Goal: Task Accomplishment & Management: Complete application form

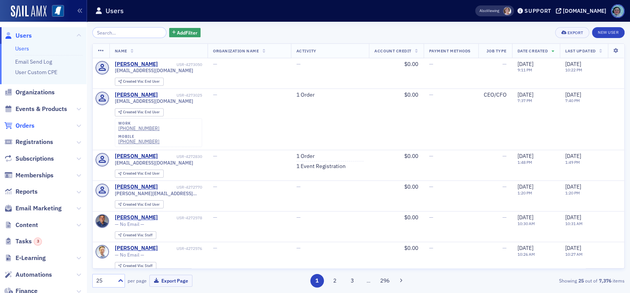
click at [28, 127] on span "Orders" at bounding box center [25, 125] width 19 height 9
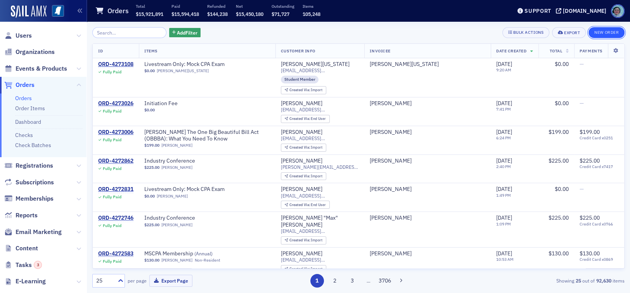
click at [596, 32] on button "New Order" at bounding box center [606, 32] width 36 height 11
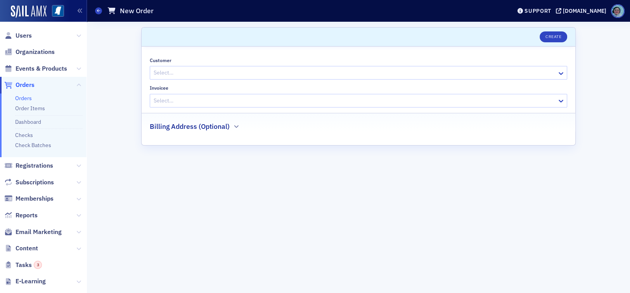
click at [222, 74] on div at bounding box center [354, 73] width 403 height 10
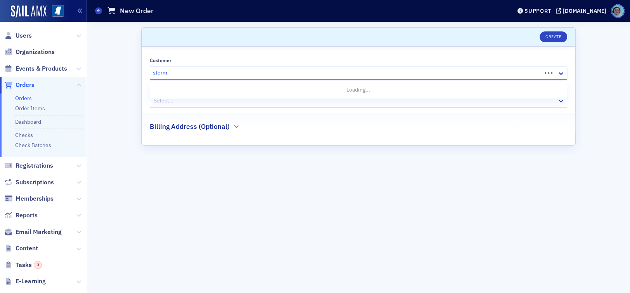
type input "stormy"
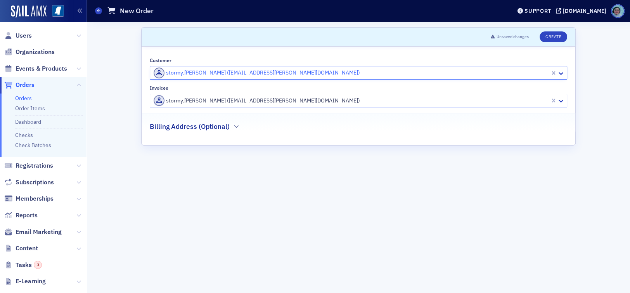
click at [240, 96] on div at bounding box center [351, 101] width 396 height 10
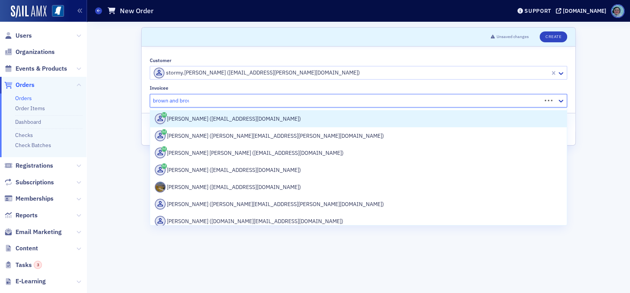
type input "brown and brown"
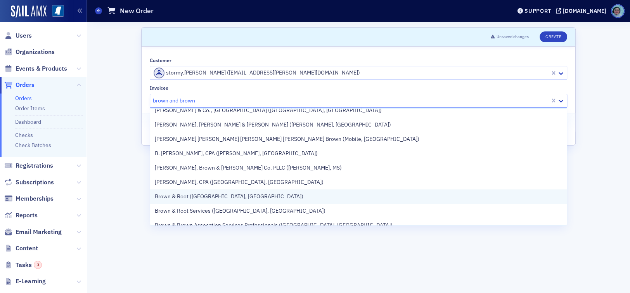
scroll to position [582, 0]
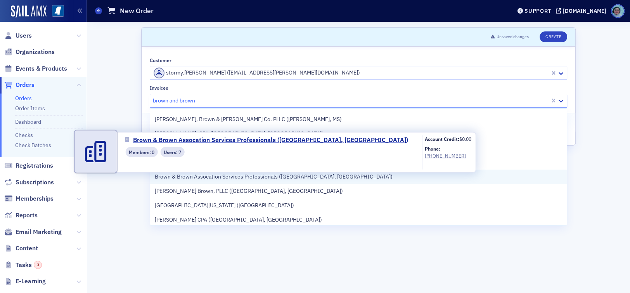
click at [259, 178] on span "Brown & Brown Assocation Services Professionals ([GEOGRAPHIC_DATA], [GEOGRAPHIC…" at bounding box center [274, 177] width 238 height 8
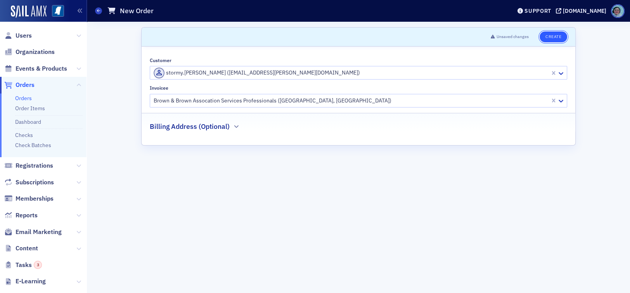
click at [544, 34] on button "Create" at bounding box center [553, 36] width 28 height 11
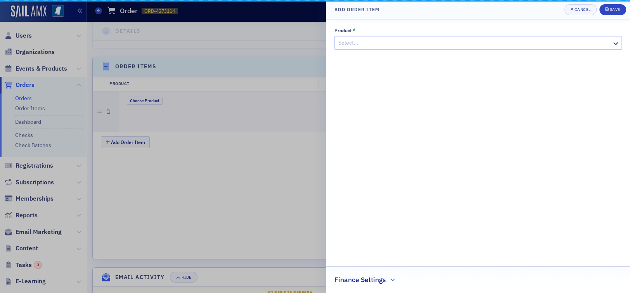
scroll to position [246, 0]
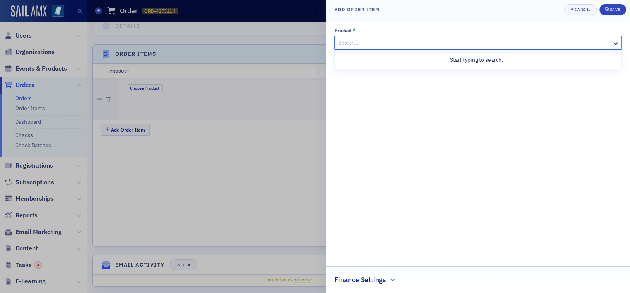
click at [456, 36] on div "Select…" at bounding box center [477, 43] width 287 height 14
type input "conf"
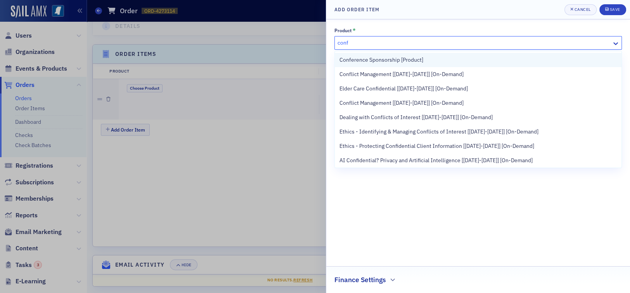
click at [496, 60] on div "Conference Sponsorship [Product]" at bounding box center [477, 60] width 277 height 8
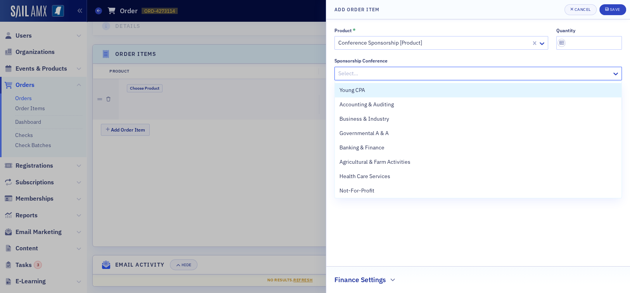
click at [443, 68] on div "Select…" at bounding box center [473, 73] width 277 height 11
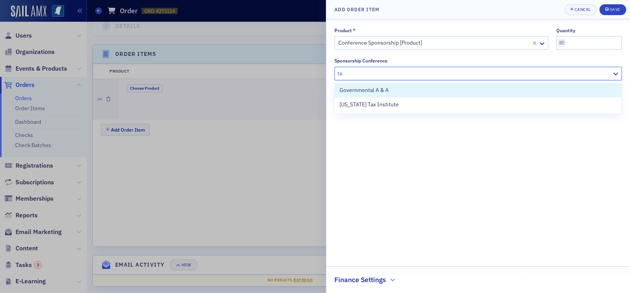
type input "tax"
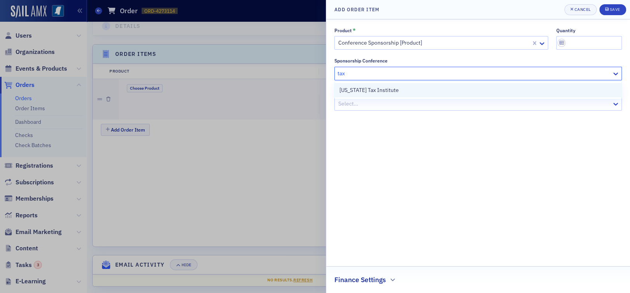
click at [408, 90] on div "[US_STATE] Tax Institute" at bounding box center [477, 90] width 277 height 8
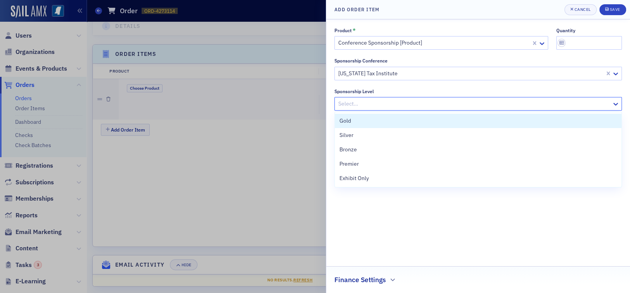
click at [406, 101] on div at bounding box center [473, 104] width 273 height 10
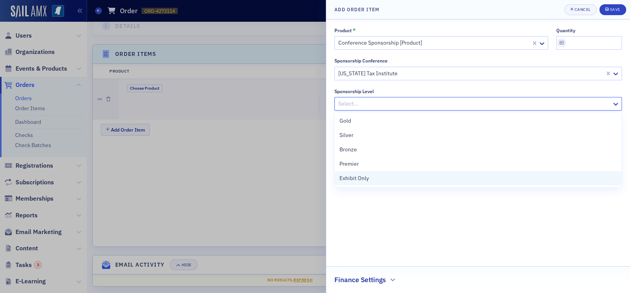
click at [368, 178] on div "Exhibit Only" at bounding box center [477, 178] width 277 height 8
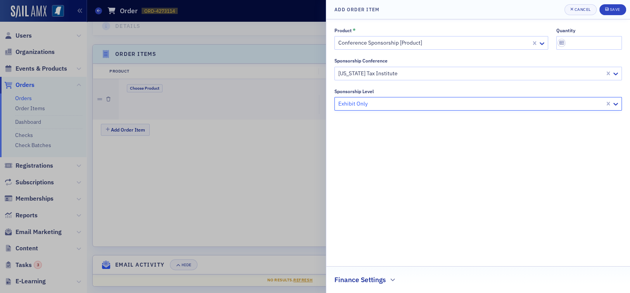
click at [366, 277] on h2 "Finance Settings" at bounding box center [360, 280] width 52 height 10
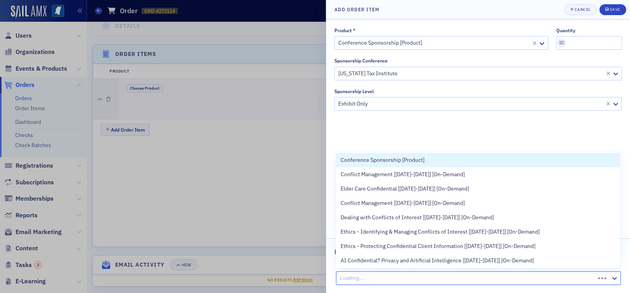
click at [395, 280] on div at bounding box center [466, 278] width 255 height 10
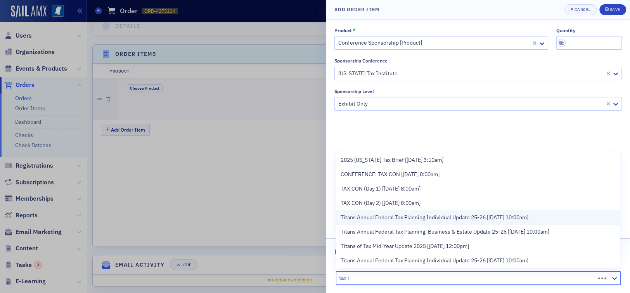
type input "tax in"
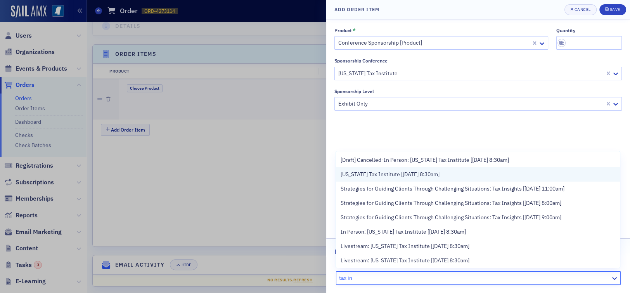
click at [439, 178] on span "[US_STATE] Tax Institute [[DATE] 8:30am]" at bounding box center [389, 174] width 99 height 8
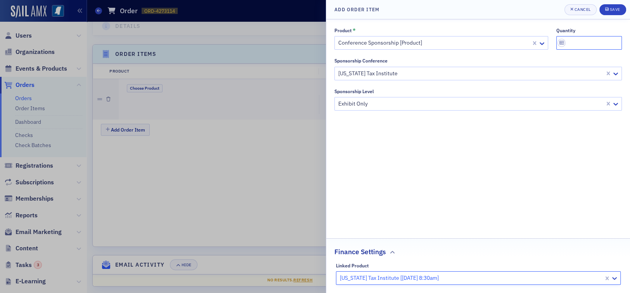
click at [579, 42] on input "quantity" at bounding box center [589, 43] width 66 height 14
type input "1"
click at [517, 177] on div "Product * Conference Sponsorship [Product] quantity 1 Sponsorship Conference [U…" at bounding box center [477, 156] width 287 height 257
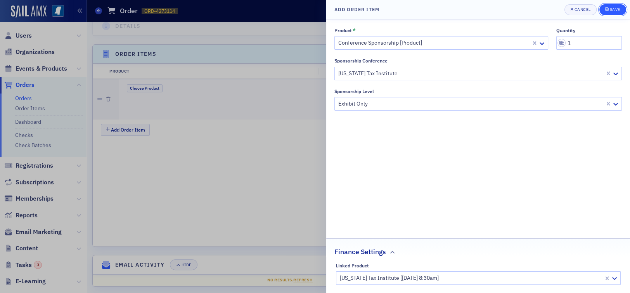
click at [610, 5] on button "Save" at bounding box center [612, 9] width 27 height 11
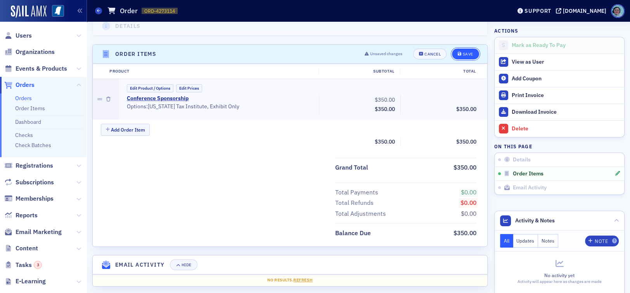
click at [462, 52] on div "Save" at bounding box center [467, 54] width 10 height 4
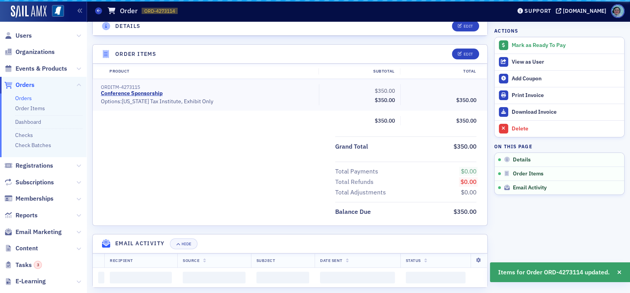
scroll to position [225, 0]
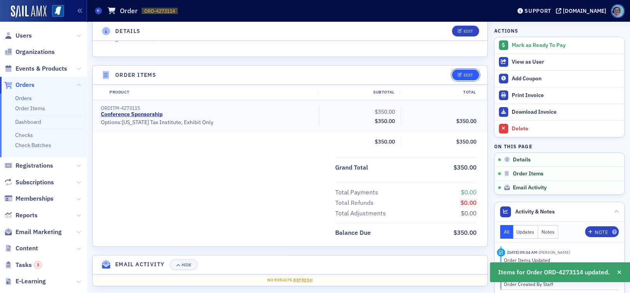
click at [458, 73] on icon "button" at bounding box center [460, 75] width 5 height 4
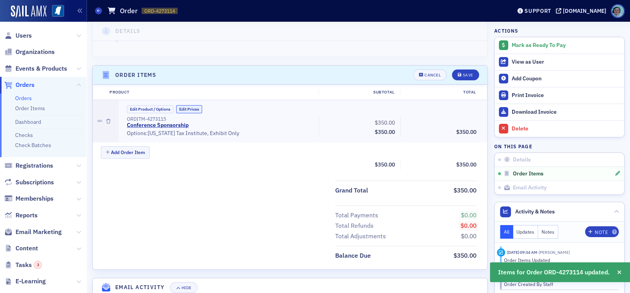
click at [197, 105] on button "Edit Prices" at bounding box center [189, 109] width 26 height 8
drag, startPoint x: 368, startPoint y: 113, endPoint x: 413, endPoint y: 116, distance: 44.7
click at [413, 116] on div "ORDITM-4273115 Conference Sponsorship (Custom Price) • Options: [US_STATE] Tax …" at bounding box center [301, 126] width 360 height 21
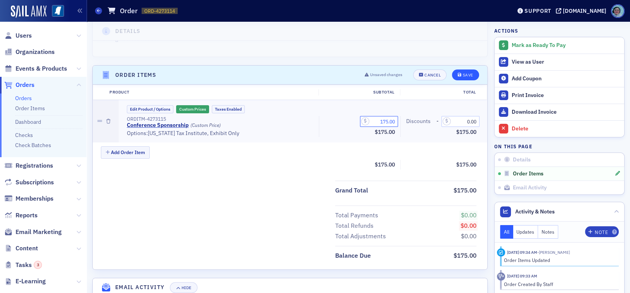
type input "175.00"
click at [458, 69] on button "Save" at bounding box center [465, 74] width 27 height 11
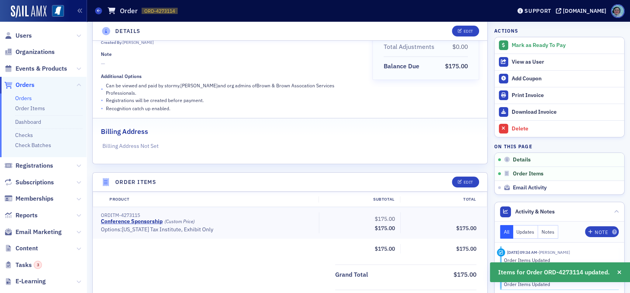
scroll to position [0, 0]
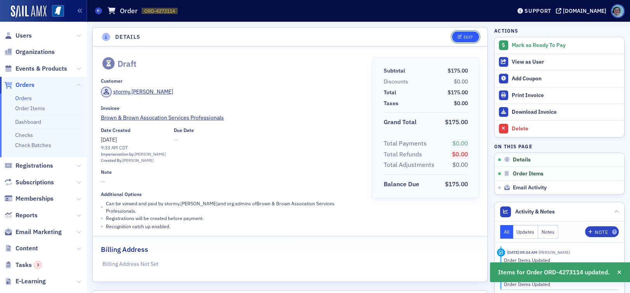
click at [463, 35] on div "Edit" at bounding box center [468, 37] width 10 height 4
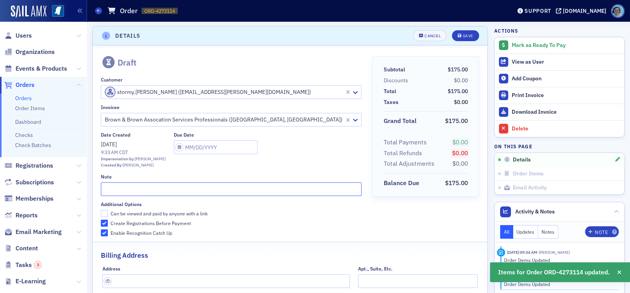
click at [150, 191] on input "text" at bounding box center [231, 189] width 261 height 14
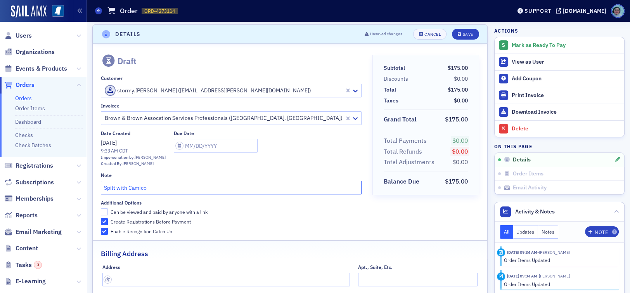
scroll to position [0, 0]
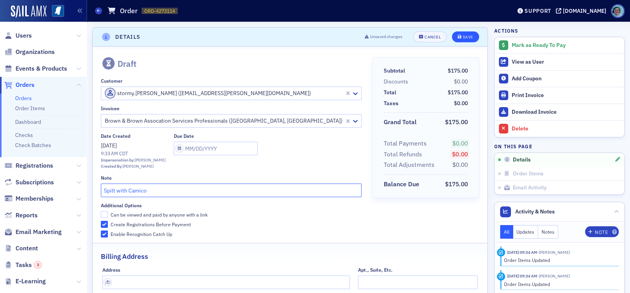
type input "Spilt with Camico"
click at [462, 38] on div "Save" at bounding box center [467, 37] width 10 height 4
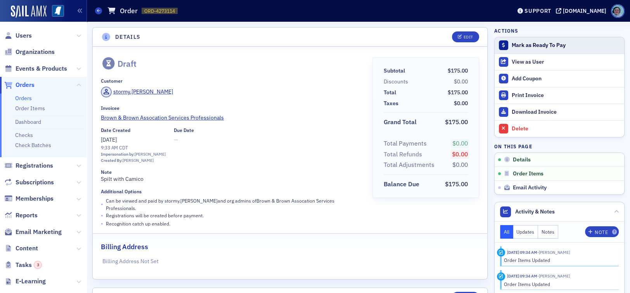
click at [535, 46] on div "Mark as Ready To Pay" at bounding box center [566, 45] width 109 height 7
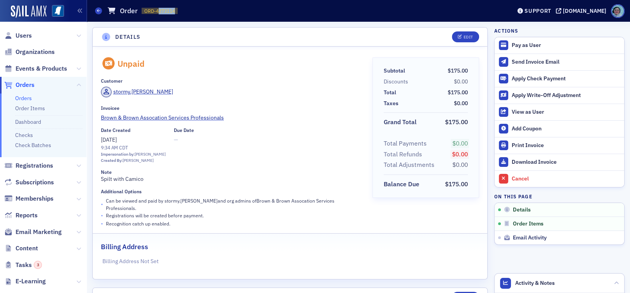
drag, startPoint x: 157, startPoint y: 10, endPoint x: 178, endPoint y: 10, distance: 21.3
click at [178, 10] on div "Orders Order ORD-4273114 4273114" at bounding box center [297, 10] width 404 height 15
click at [168, 13] on span "ORD-4273114" at bounding box center [159, 11] width 31 height 7
click at [159, 8] on span "ORD-4273114" at bounding box center [159, 11] width 31 height 7
drag, startPoint x: 156, startPoint y: 7, endPoint x: 179, endPoint y: 5, distance: 23.4
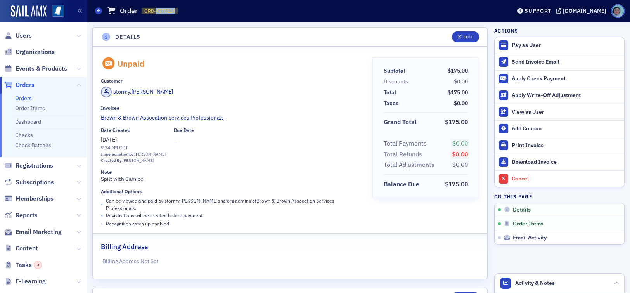
click at [179, 5] on div "Orders Order ORD-4273114 4273114" at bounding box center [297, 10] width 404 height 15
copy span "4273114"
click at [328, 85] on div "Customer stormy.[PERSON_NAME]" at bounding box center [231, 89] width 261 height 22
click at [551, 157] on link "Download Invoice" at bounding box center [559, 162] width 130 height 17
click at [334, 27] on section "Details Edit Unpaid Customer stormy.[PERSON_NAME] Invoicee Brown & Brown Assoca…" at bounding box center [289, 153] width 395 height 252
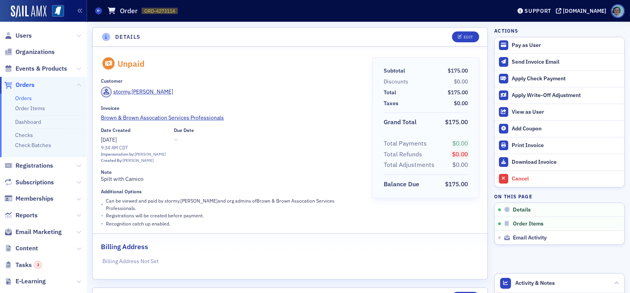
click at [28, 98] on link "Orders" at bounding box center [23, 98] width 17 height 7
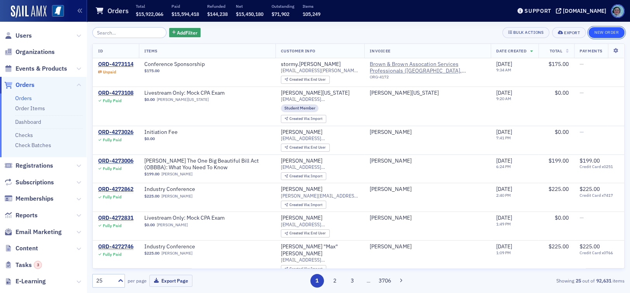
click at [615, 29] on button "New Order" at bounding box center [606, 32] width 36 height 11
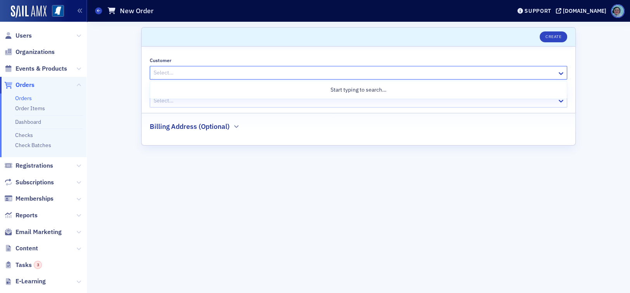
click at [307, 72] on div at bounding box center [354, 73] width 403 height 10
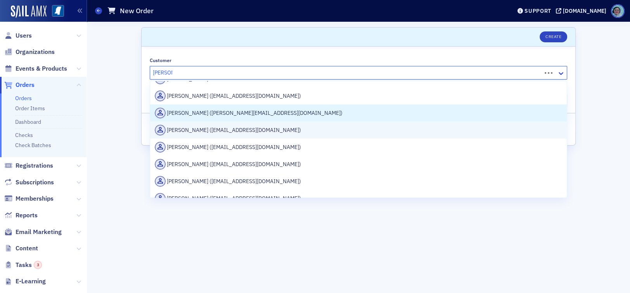
scroll to position [390, 0]
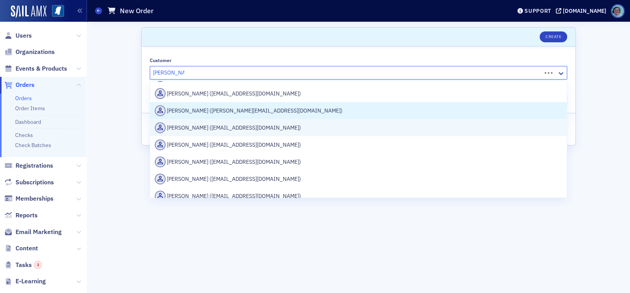
type input "[PERSON_NAME]"
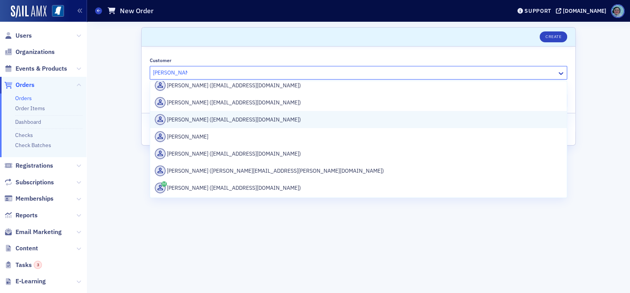
scroll to position [0, 0]
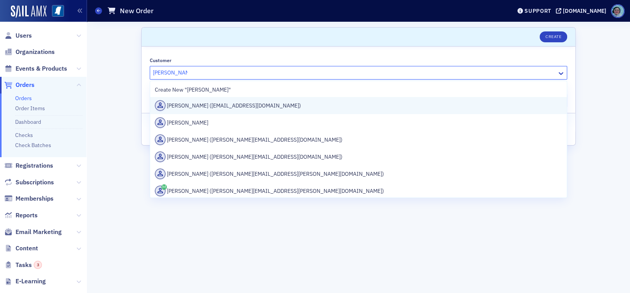
click at [249, 111] on div "[PERSON_NAME] ([EMAIL_ADDRESS][DOMAIN_NAME])" at bounding box center [358, 105] width 417 height 17
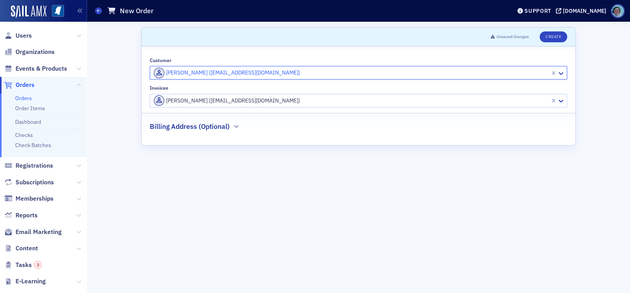
click at [232, 101] on div at bounding box center [351, 101] width 396 height 10
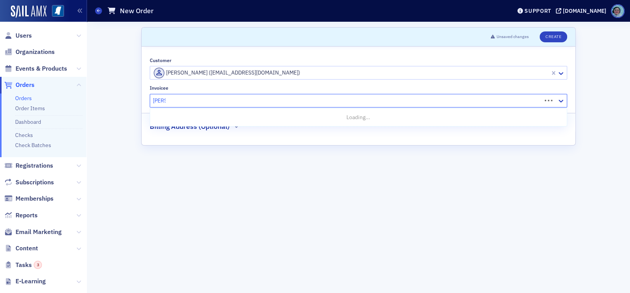
type input "camico"
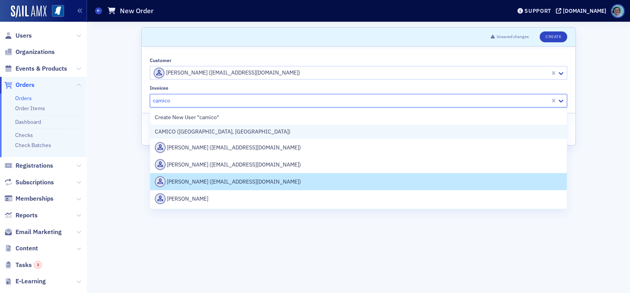
click at [291, 132] on div "CAMICO ([GEOGRAPHIC_DATA], [GEOGRAPHIC_DATA])" at bounding box center [358, 132] width 407 height 8
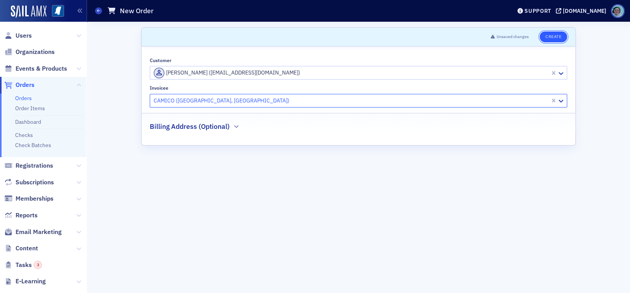
click at [551, 39] on button "Create" at bounding box center [553, 36] width 28 height 11
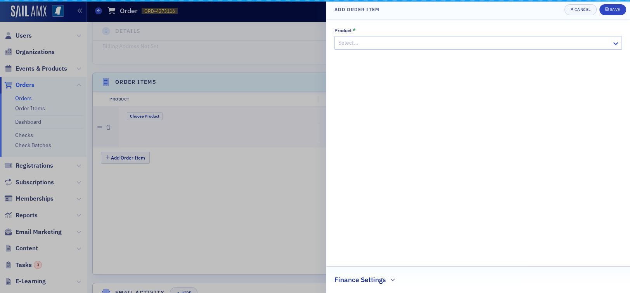
scroll to position [246, 0]
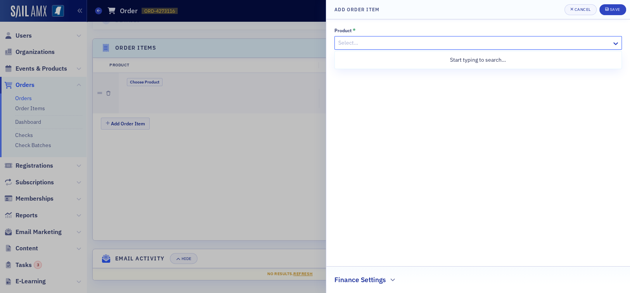
click at [444, 46] on div at bounding box center [473, 43] width 273 height 10
type input "confer"
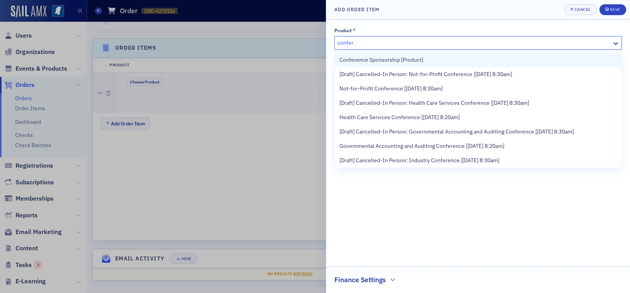
click at [491, 56] on div "Conference Sponsorship [Product]" at bounding box center [477, 60] width 277 height 8
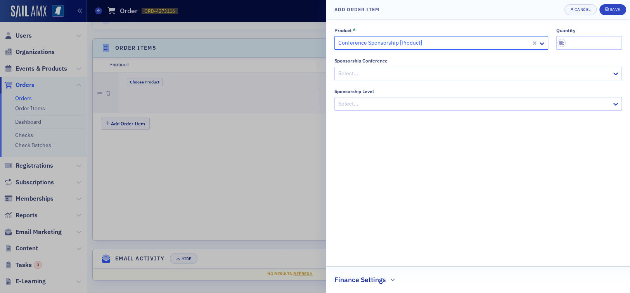
click at [479, 69] on div at bounding box center [473, 74] width 273 height 10
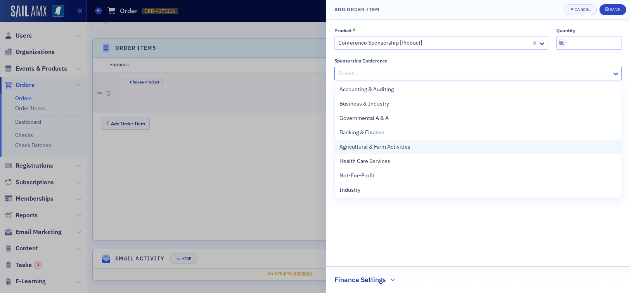
scroll to position [59, 0]
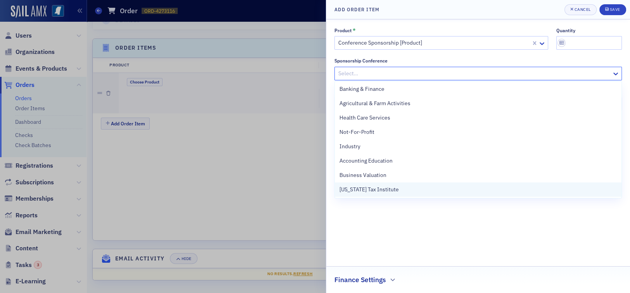
click at [442, 184] on div "[US_STATE] Tax Institute" at bounding box center [478, 189] width 287 height 14
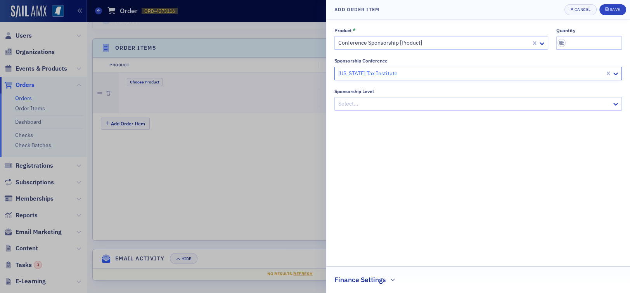
click at [426, 110] on div "Select…" at bounding box center [477, 104] width 287 height 14
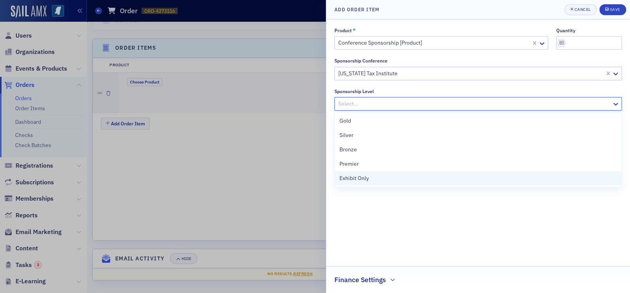
click at [412, 176] on div "Exhibit Only" at bounding box center [477, 178] width 277 height 8
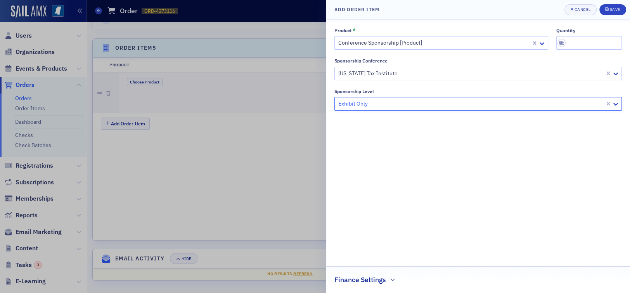
click at [369, 271] on div "Finance Settings" at bounding box center [477, 275] width 287 height 18
click at [368, 279] on div at bounding box center [474, 278] width 271 height 10
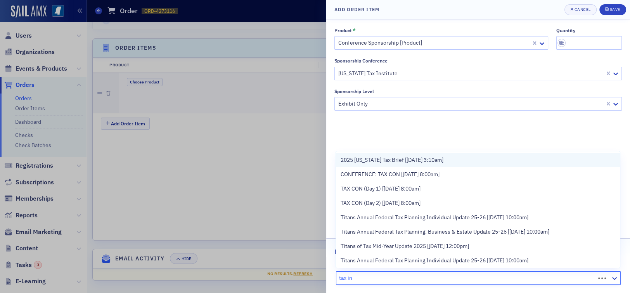
type input "tax ins"
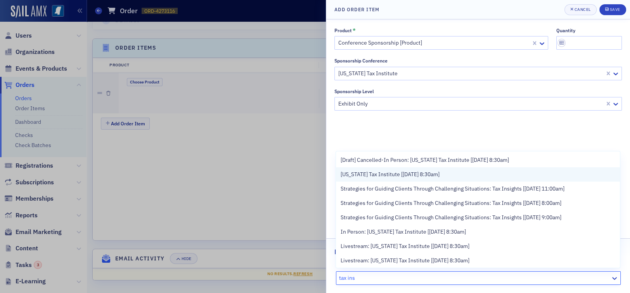
click at [424, 170] on div "[US_STATE] Tax Institute [[DATE] 8:30am]" at bounding box center [478, 174] width 284 height 14
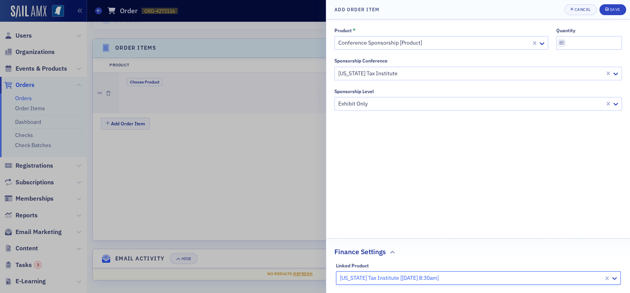
click at [591, 35] on div "quantity" at bounding box center [589, 39] width 66 height 22
click at [591, 42] on input "quantity" at bounding box center [589, 43] width 66 height 14
type input "1"
click at [558, 137] on div "Product * Conference Sponsorship [Product] quantity 1 Sponsorship Conference [U…" at bounding box center [477, 156] width 287 height 257
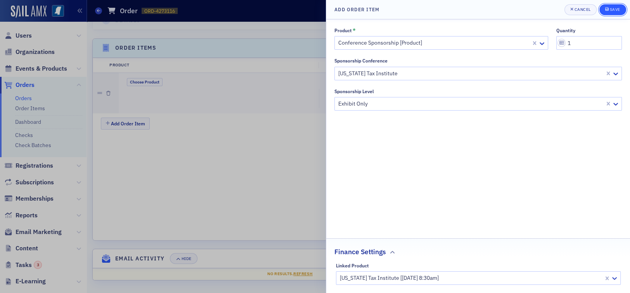
click at [620, 7] on button "Save" at bounding box center [612, 9] width 27 height 11
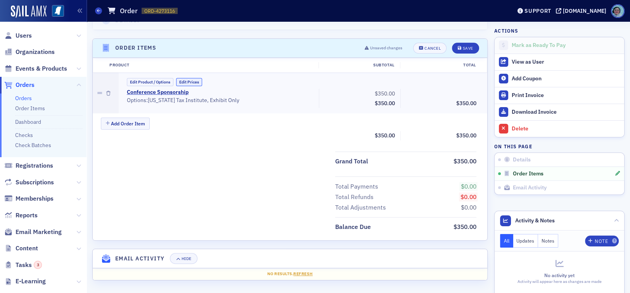
click at [193, 81] on button "Edit Prices" at bounding box center [189, 82] width 26 height 8
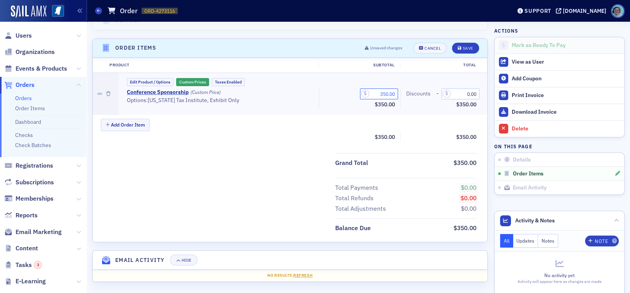
drag, startPoint x: 372, startPoint y: 92, endPoint x: 436, endPoint y: 100, distance: 64.5
click at [436, 100] on div "Conference Sponsorship (Custom Price) • Options: [US_STATE] Tax Institute, Exhi…" at bounding box center [301, 99] width 360 height 21
type input "175.00"
click at [470, 47] on button "Save" at bounding box center [465, 48] width 27 height 11
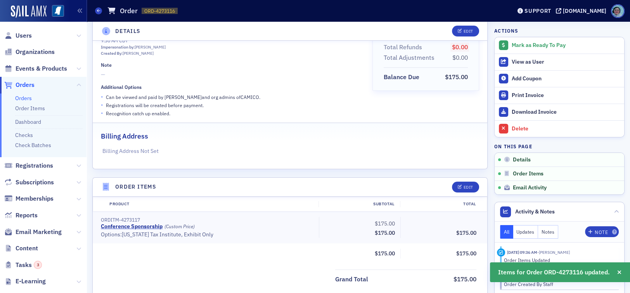
scroll to position [0, 0]
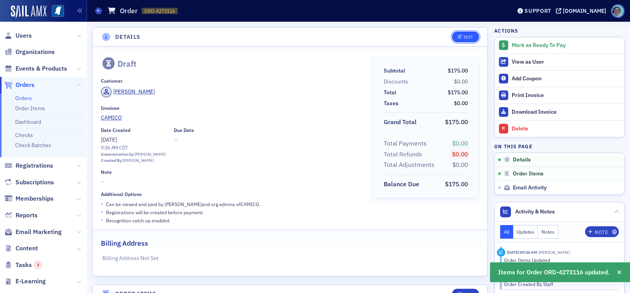
click at [465, 37] on div "Edit" at bounding box center [468, 37] width 10 height 4
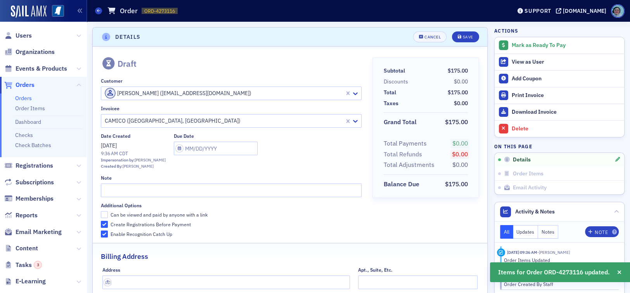
scroll to position [1, 0]
click at [202, 186] on input "text" at bounding box center [231, 189] width 261 height 14
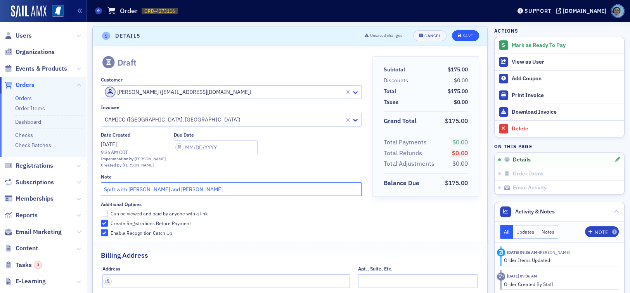
type input "Spilt with [PERSON_NAME] and [PERSON_NAME]"
click at [467, 33] on button "Save" at bounding box center [465, 35] width 27 height 11
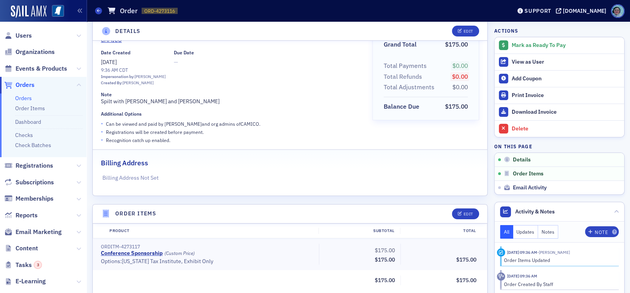
scroll to position [0, 0]
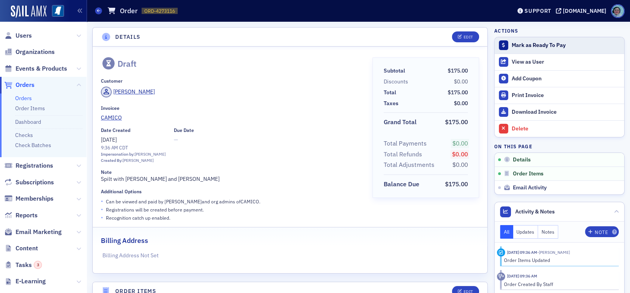
click at [532, 44] on div "Mark as Ready To Pay" at bounding box center [566, 45] width 109 height 7
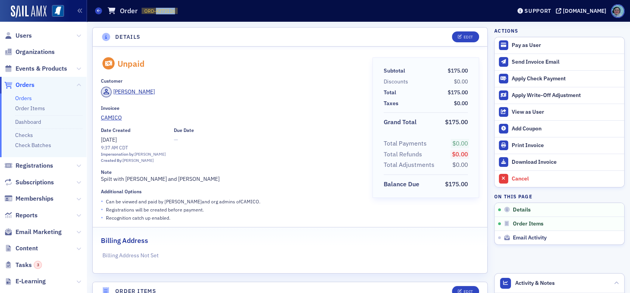
drag, startPoint x: 156, startPoint y: 7, endPoint x: 181, endPoint y: 11, distance: 26.2
click at [181, 11] on div "Orders Order ORD-4273116 4273116" at bounding box center [297, 10] width 404 height 15
copy span "4273116"
click at [557, 155] on link "Download Invoice" at bounding box center [559, 162] width 130 height 17
click at [25, 97] on link "Orders" at bounding box center [23, 98] width 17 height 7
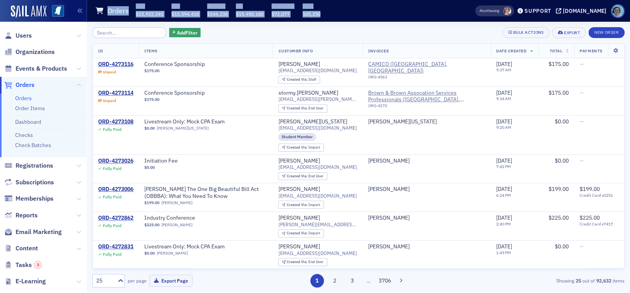
drag, startPoint x: 329, startPoint y: 10, endPoint x: 87, endPoint y: 12, distance: 241.6
click at [87, 12] on header "Orders Total $15,922,241 Paid $15,594,418 Refunded $144,238 Net $15,450,180 Out…" at bounding box center [358, 11] width 543 height 22
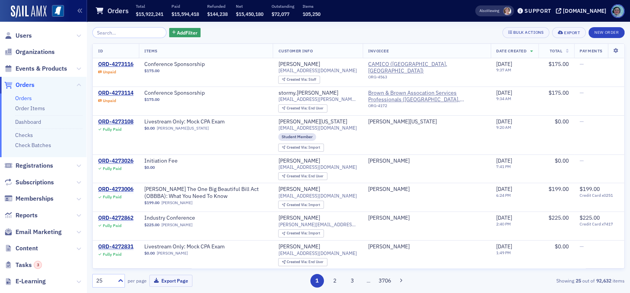
click at [303, 25] on div "Add Filter Bulk Actions Export New Order ID Items Customer Info Invoicee Date C…" at bounding box center [358, 157] width 532 height 271
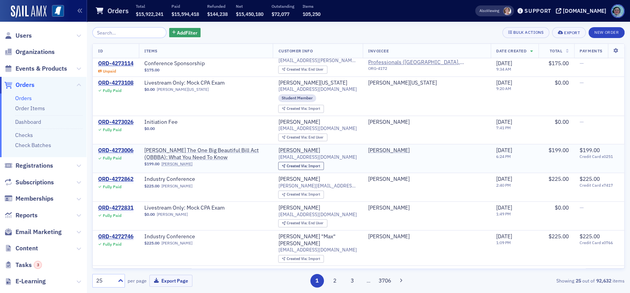
scroll to position [78, 0]
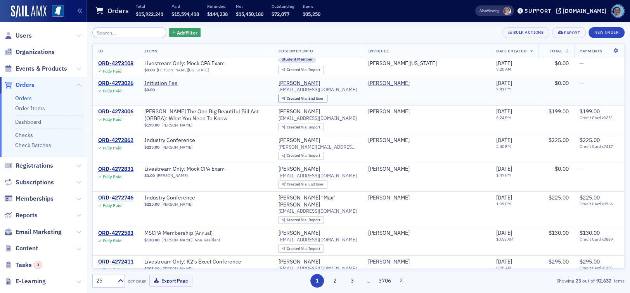
click at [127, 81] on div "ORD-4273026" at bounding box center [115, 83] width 35 height 7
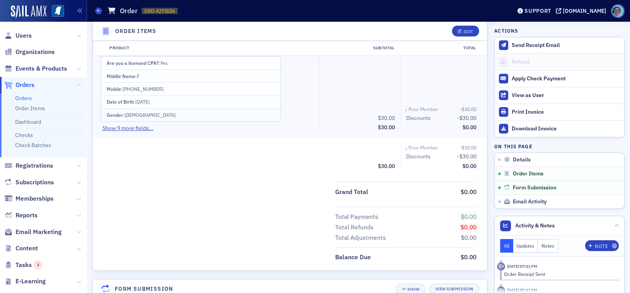
scroll to position [259, 0]
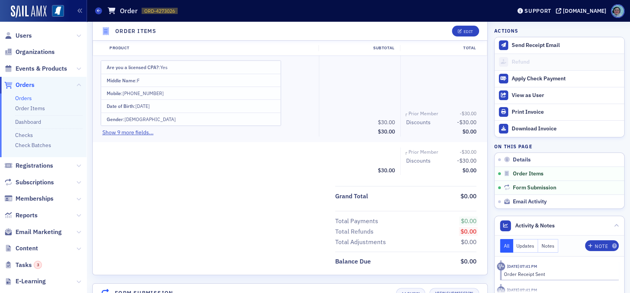
click at [134, 126] on div "Are you a licensed CPA? : Yes Middle Name : F Mobile : [PHONE_NUMBER] Date of B…" at bounding box center [191, 99] width 180 height 76
click at [137, 130] on button "Show 9 more fields..." at bounding box center [127, 132] width 51 height 8
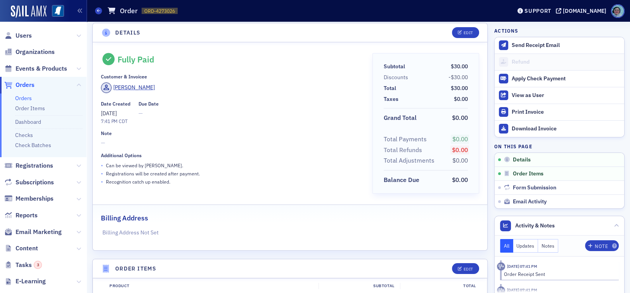
scroll to position [0, 0]
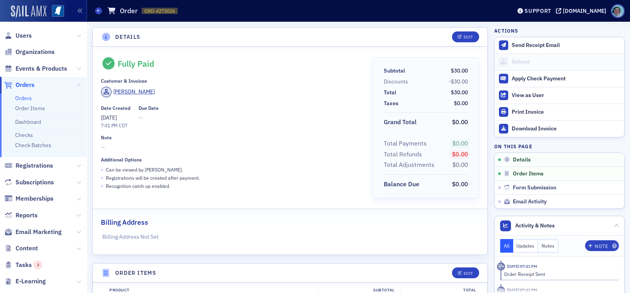
click at [28, 7] on img at bounding box center [29, 11] width 36 height 12
